Goal: Download file/media

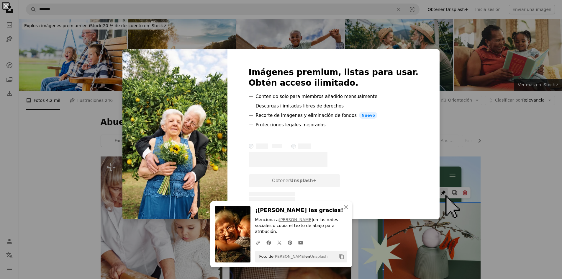
scroll to position [413, 0]
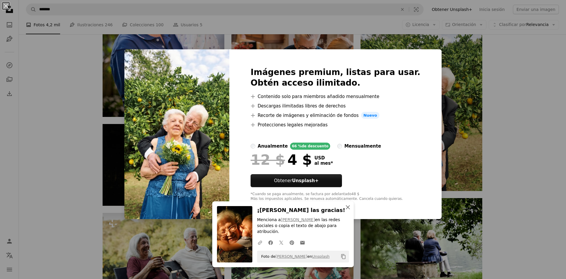
click at [345, 211] on icon "An X shape" at bounding box center [348, 207] width 7 height 7
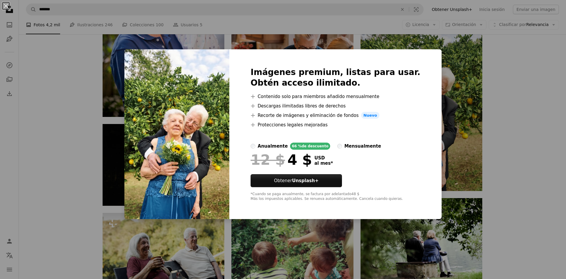
click at [4, 4] on button "An X shape" at bounding box center [5, 5] width 7 height 7
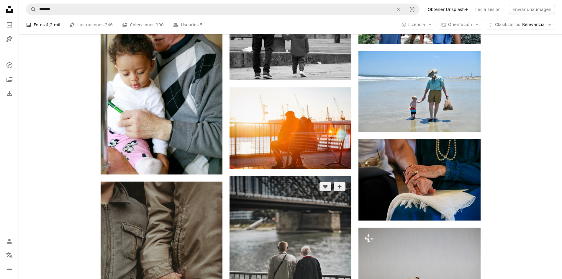
scroll to position [737, 0]
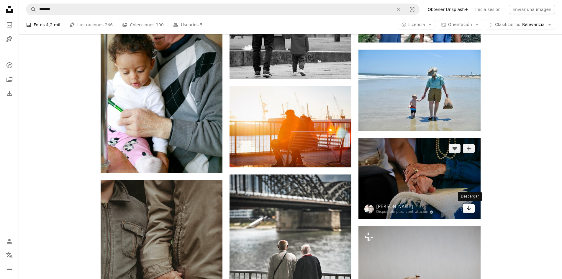
click at [469, 207] on icon "Arrow pointing down" at bounding box center [468, 207] width 5 height 7
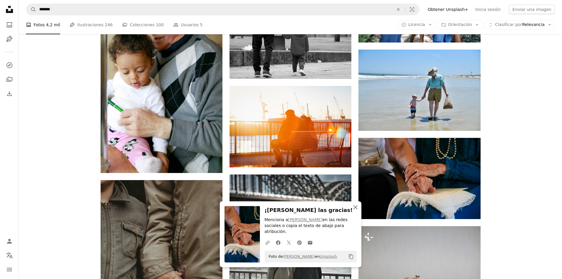
click at [352, 211] on icon "An X shape" at bounding box center [355, 207] width 7 height 7
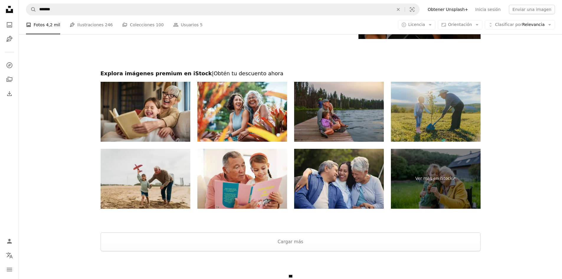
scroll to position [1147, 0]
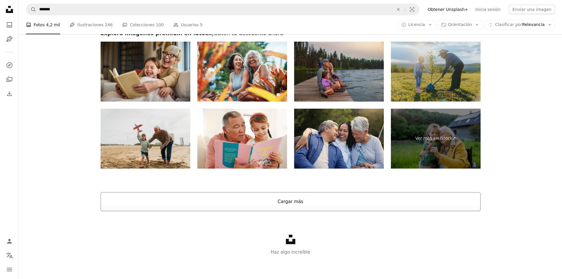
click at [301, 206] on button "Cargar más" at bounding box center [291, 201] width 380 height 19
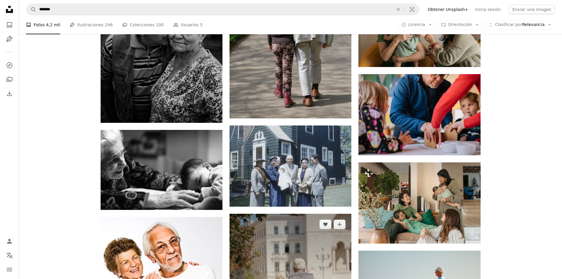
scroll to position [1177, 0]
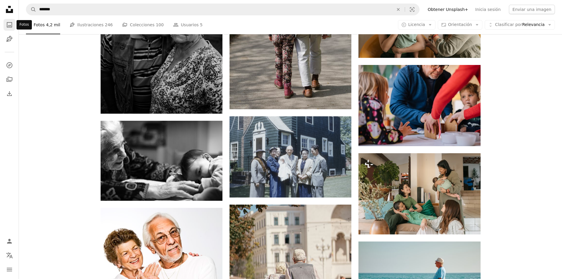
click at [10, 28] on icon "A photo" at bounding box center [9, 24] width 7 height 7
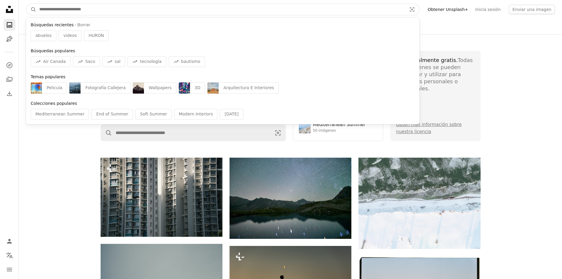
click at [93, 10] on input "Encuentra imágenes en todo el sitio" at bounding box center [220, 9] width 369 height 11
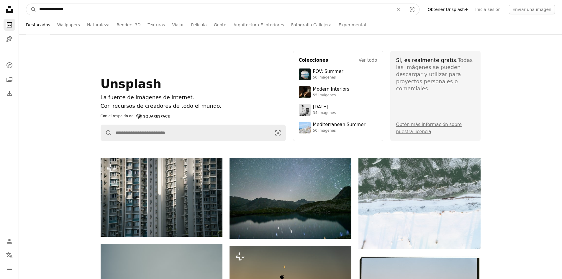
type input "**********"
click button "A magnifying glass" at bounding box center [31, 9] width 10 height 11
